Goal: Use online tool/utility: Utilize a website feature to perform a specific function

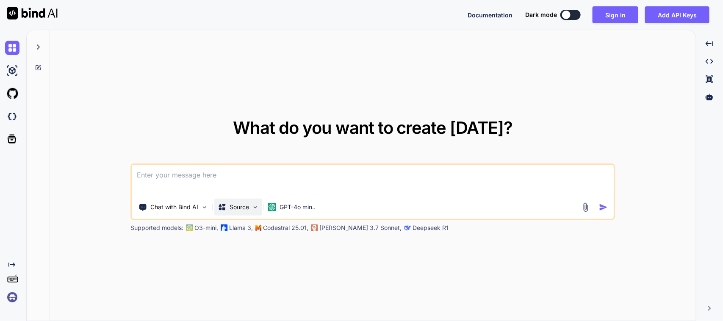
click at [237, 199] on div "Source" at bounding box center [239, 207] width 48 height 17
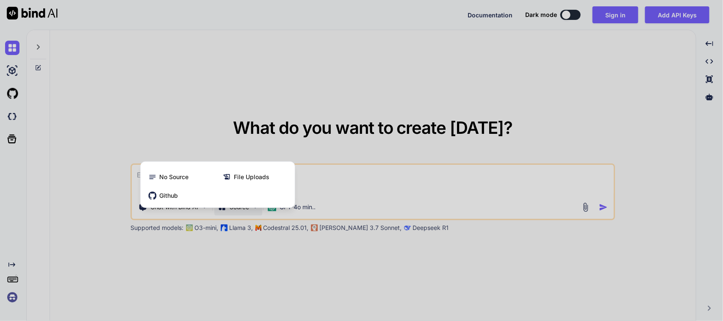
click at [334, 183] on div at bounding box center [361, 160] width 723 height 321
type textarea "x"
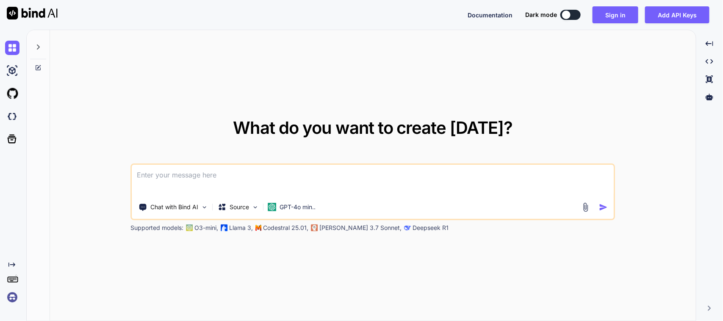
click at [295, 177] on textarea at bounding box center [372, 180] width 481 height 31
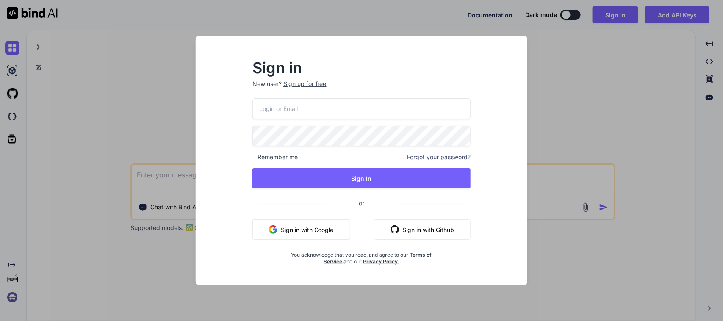
click at [320, 233] on button "Sign in with Google" at bounding box center [301, 229] width 98 height 20
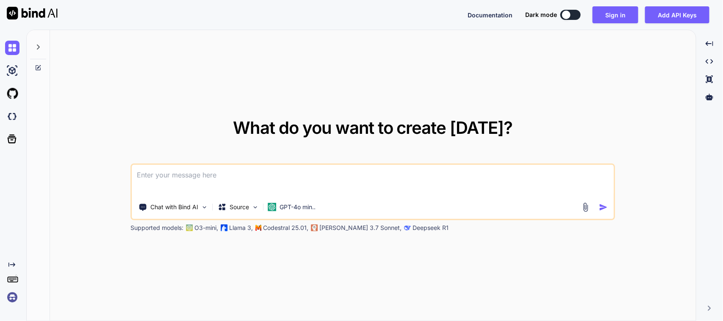
click at [210, 179] on textarea at bounding box center [372, 180] width 481 height 31
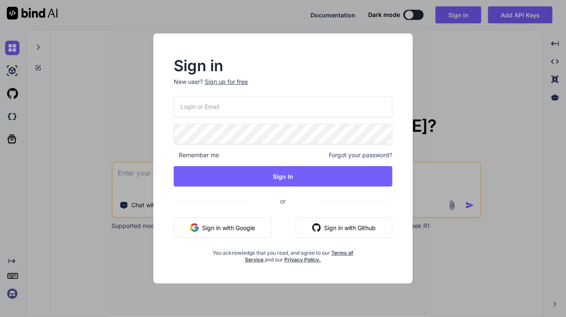
click at [259, 225] on button "Sign in with Google" at bounding box center [223, 227] width 98 height 20
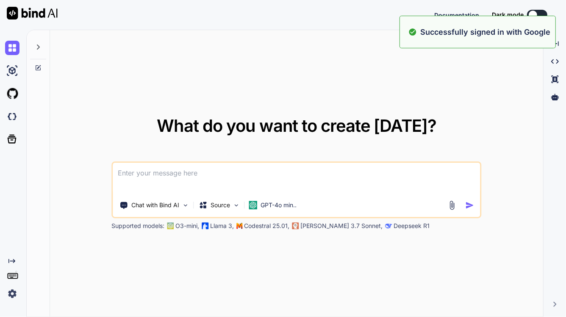
click at [136, 169] on textarea at bounding box center [296, 178] width 367 height 31
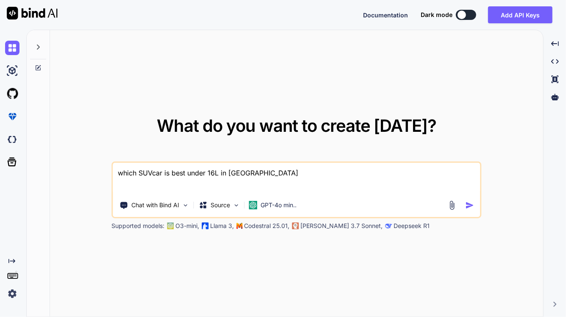
type textarea "which SUV car is best under 16L in [GEOGRAPHIC_DATA]"
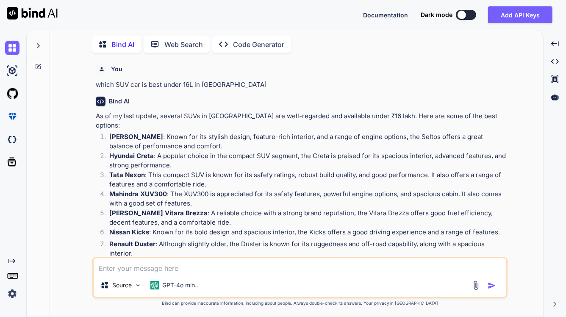
scroll to position [38, 0]
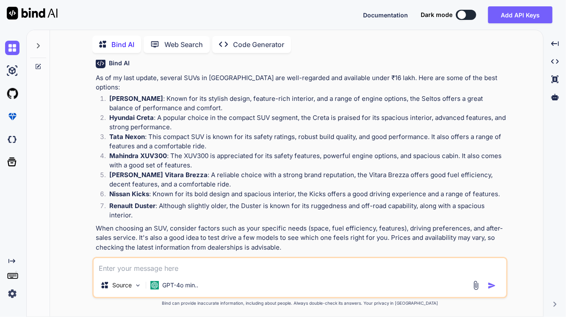
click at [207, 270] on textarea at bounding box center [300, 265] width 412 height 15
type textarea "creata vs seltos"
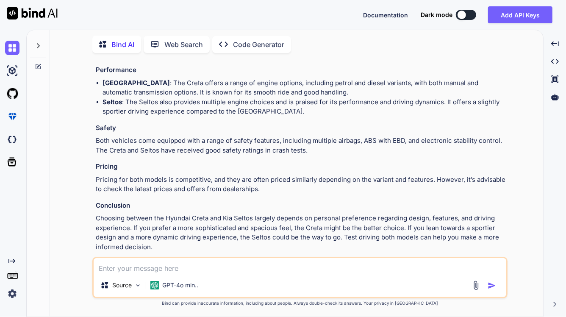
scroll to position [441, 0]
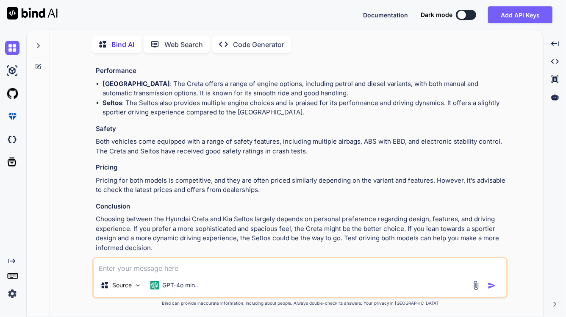
click at [36, 43] on icon at bounding box center [38, 45] width 7 height 7
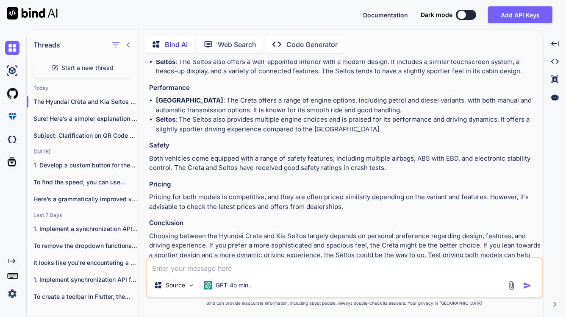
scroll to position [449, 0]
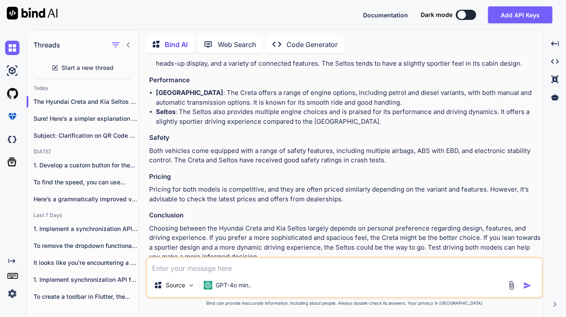
click at [81, 70] on div "Start a new thread" at bounding box center [82, 68] width 98 height 20
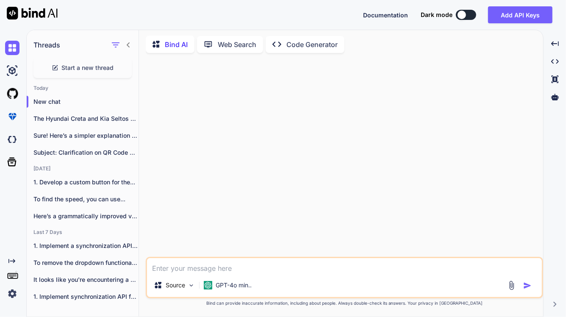
click at [214, 267] on textarea at bounding box center [344, 265] width 395 height 15
type textarea "W"
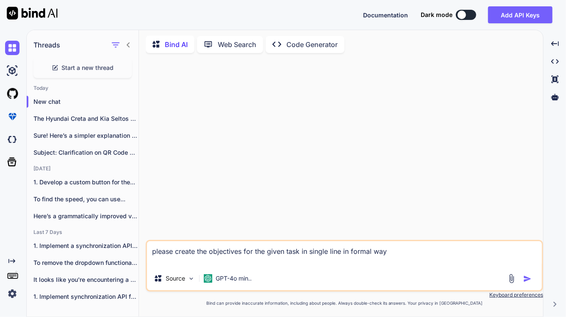
paste textarea "• Worked on to remove multi-site quantity move section in drawer widget. • Work…"
type textarea "please create the objectives for the given task in single line in formal way • …"
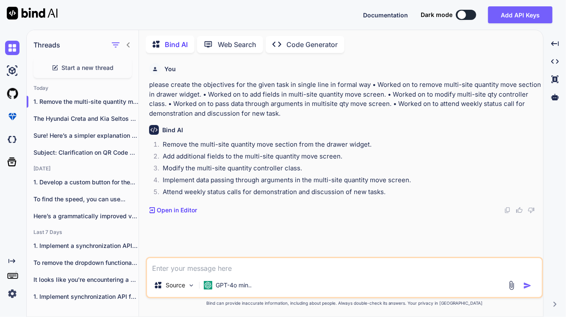
click at [208, 272] on textarea at bounding box center [344, 265] width 395 height 15
type textarea "please modify in best way like formal coding like"
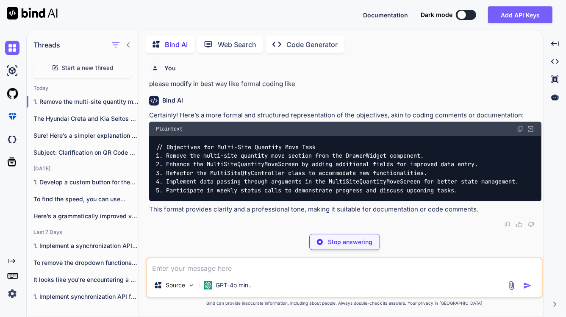
scroll to position [232, 0]
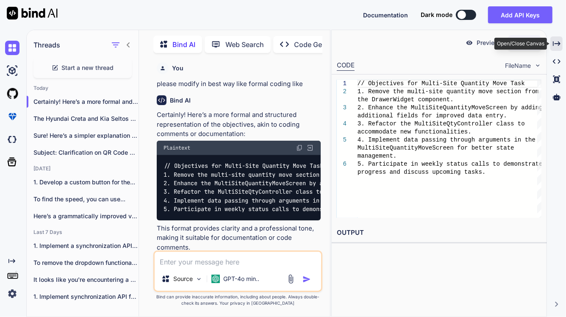
click at [556, 41] on icon "Created with Pixso." at bounding box center [556, 44] width 8 height 8
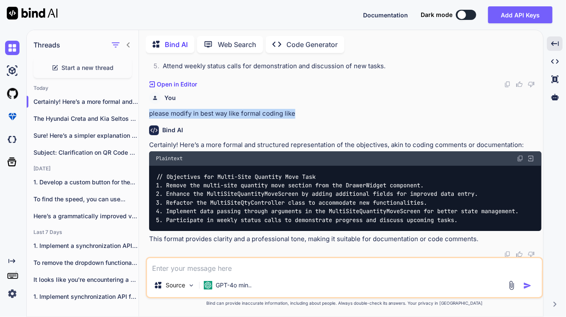
drag, startPoint x: 300, startPoint y: 112, endPoint x: 147, endPoint y: 114, distance: 152.4
click at [147, 114] on div "You please create the objectives for the given task in single line in formal wa…" at bounding box center [344, 158] width 395 height 197
copy p "please modify in best way like formal coding like"
click at [193, 269] on textarea at bounding box center [344, 265] width 395 height 15
paste textarea "please modify in best way like formal coding like"
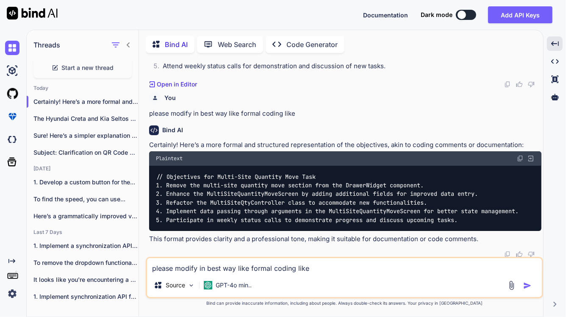
click at [287, 267] on textarea "please modify in best way like formal coding like" at bounding box center [344, 265] width 395 height 15
type textarea "please modify in best way like formal mail"
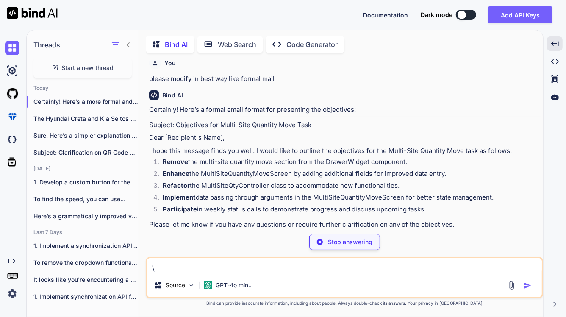
scroll to position [346, 0]
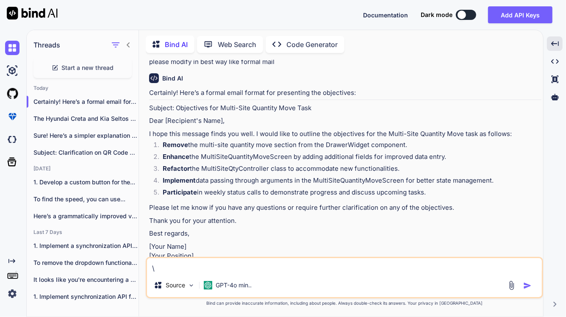
type textarea "\"
drag, startPoint x: 433, startPoint y: 189, endPoint x: 158, endPoint y: 143, distance: 278.6
click at [158, 143] on ol "Remove the multi-site quantity move section from the DrawerWidget component. En…" at bounding box center [345, 169] width 392 height 59
copy ol "Remove the multi-site quantity move section from the DrawerWidget component. En…"
